Goal: Communication & Community: Answer question/provide support

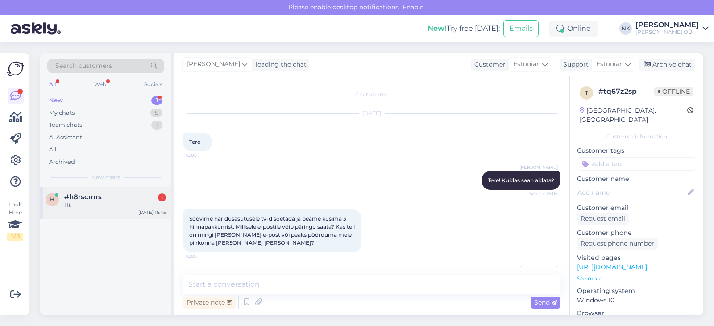
scroll to position [110, 0]
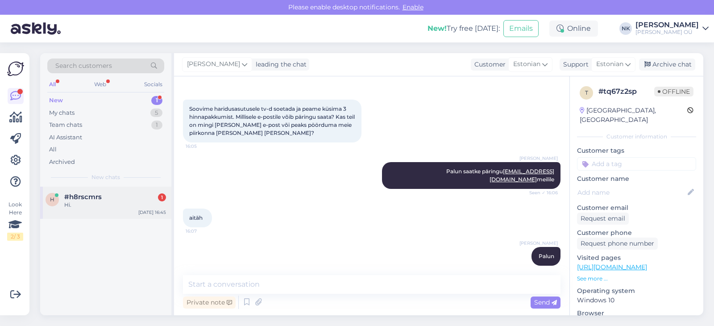
click at [104, 198] on div "#h8rscmrs 1" at bounding box center [115, 197] width 102 height 8
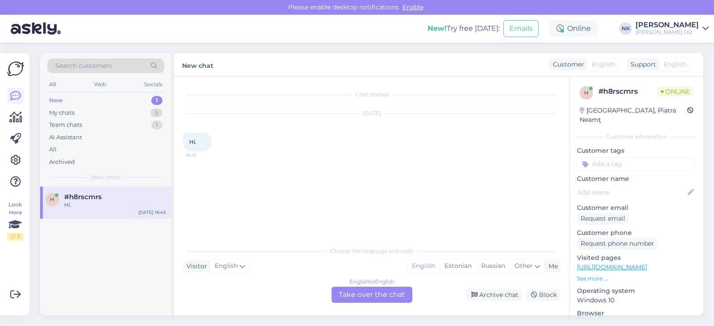
scroll to position [0, 0]
click at [400, 294] on div "English to English Take over the chat" at bounding box center [372, 294] width 81 height 16
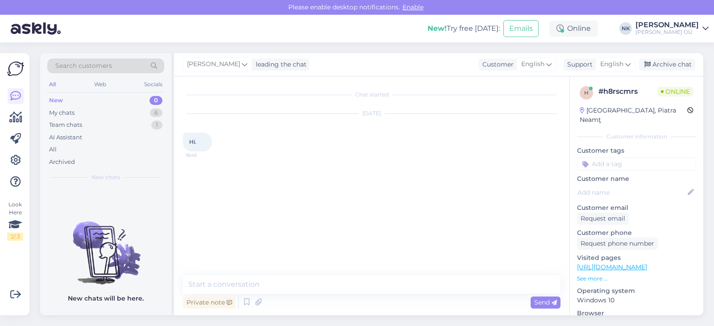
click at [330, 275] on textarea at bounding box center [372, 284] width 378 height 19
type textarea "Р"
type textarea "Hello, how can I help You?"
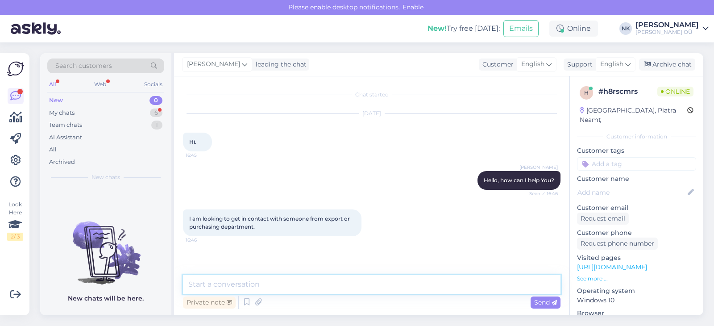
click at [319, 281] on textarea at bounding box center [372, 284] width 378 height 19
type textarea "You can contact us via [EMAIL_ADDRESS][DOMAIN_NAME] email"
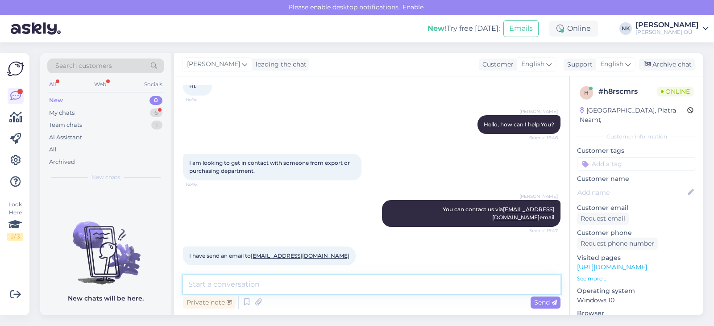
scroll to position [94, 0]
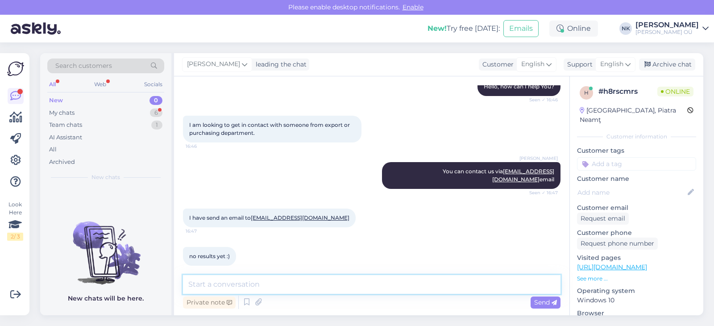
click at [282, 283] on textarea at bounding box center [372, 284] width 378 height 19
click at [647, 263] on link "[URL][DOMAIN_NAME]" at bounding box center [612, 267] width 70 height 8
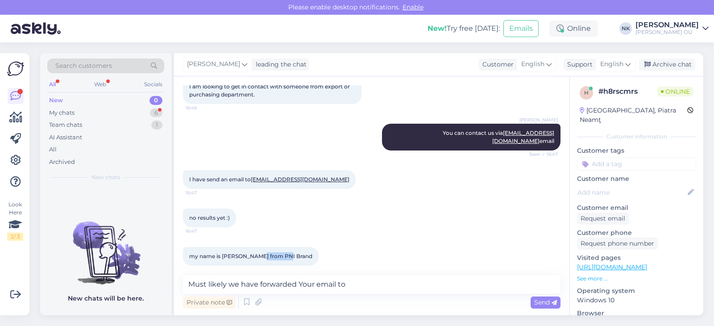
drag, startPoint x: 258, startPoint y: 248, endPoint x: 286, endPoint y: 248, distance: 28.1
click at [286, 248] on div "my name is [PERSON_NAME] from PNI Brand 16:47" at bounding box center [251, 256] width 136 height 19
copy span "PNI Brand"
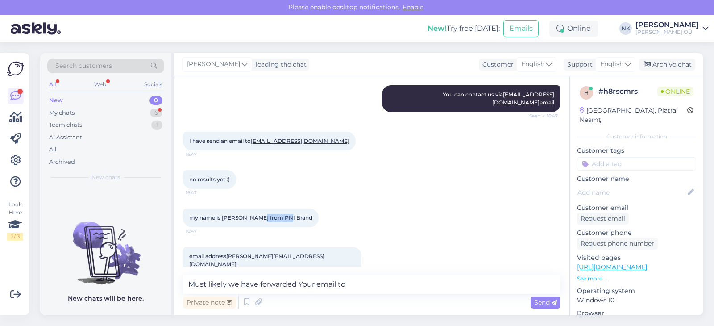
scroll to position [209, 0]
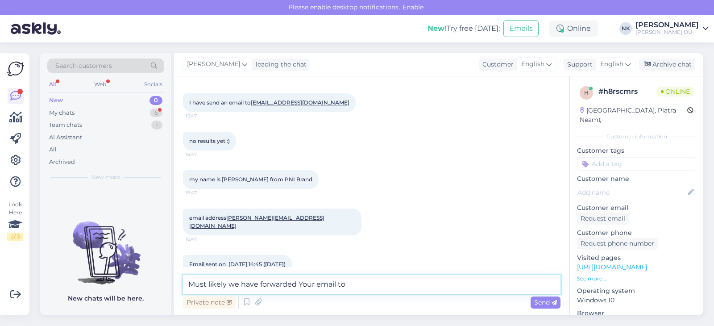
click at [354, 280] on textarea "Must likely we have forwarded Your email to" at bounding box center [372, 284] width 378 height 19
drag, startPoint x: 227, startPoint y: 285, endPoint x: 137, endPoint y: 285, distance: 89.2
click at [183, 285] on textarea "Must likely we have forwarded Your email to the responsible manager" at bounding box center [372, 284] width 378 height 19
click at [428, 282] on textarea "I see that we have forwarded Your email to the responsible manager" at bounding box center [372, 284] width 378 height 19
click at [442, 283] on textarea "I see that we have forwarded Your email to the responsible manager" at bounding box center [372, 284] width 378 height 19
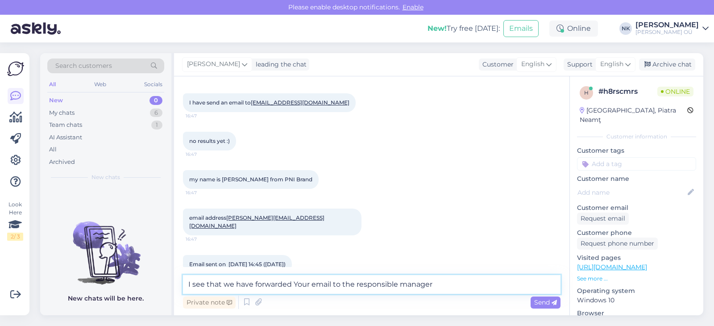
click at [426, 280] on textarea "I see that we have forwarded Your email to the responsible manager" at bounding box center [372, 284] width 378 height 19
click at [378, 286] on textarea "I see that we have forwarded Your email to the responsible manager" at bounding box center [372, 284] width 378 height 19
click at [435, 285] on textarea "I see that we have forwarded Your email to the manager" at bounding box center [372, 284] width 378 height 19
click at [357, 285] on textarea "I see that we have forwarded Your email to the manager" at bounding box center [372, 284] width 378 height 19
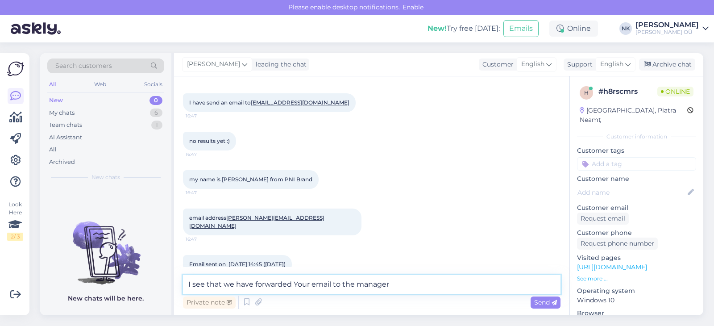
click at [420, 281] on textarea "I see that we have forwarded Your email to the manager" at bounding box center [372, 284] width 378 height 19
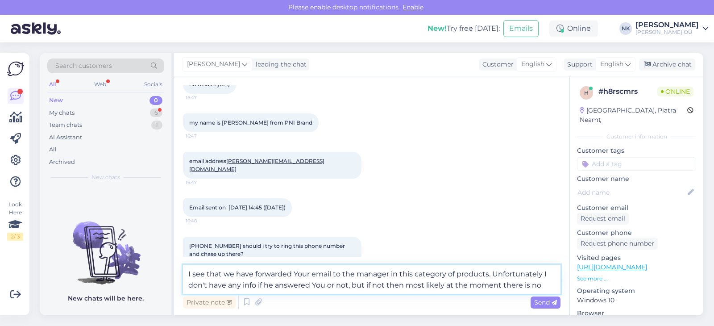
scroll to position [255, 0]
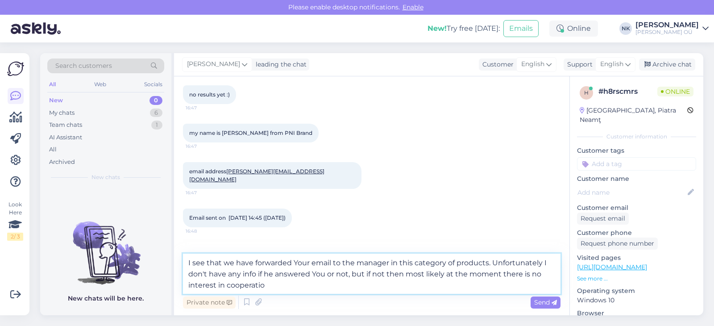
type textarea "I see that we have forwarded Your email to the manager in this category of prod…"
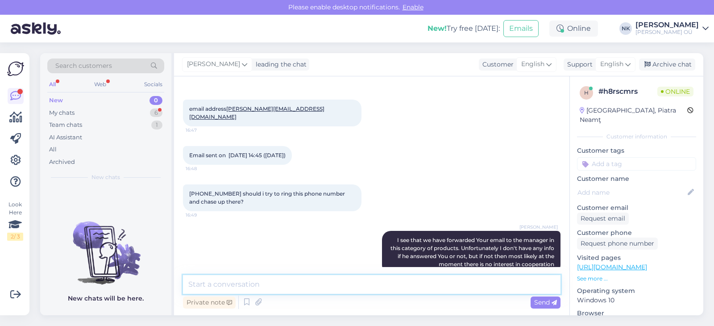
scroll to position [364, 0]
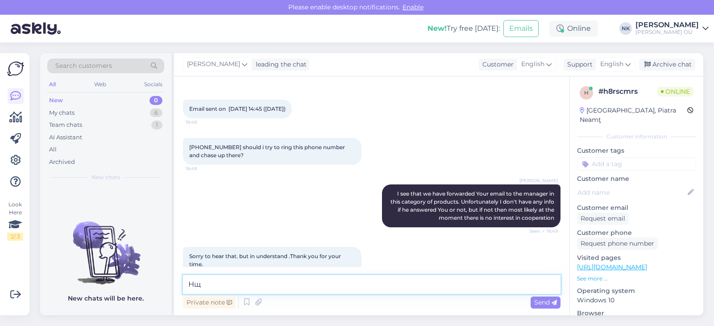
type textarea "[PERSON_NAME]"
type textarea "You're welcome"
